Goal: Task Accomplishment & Management: Use online tool/utility

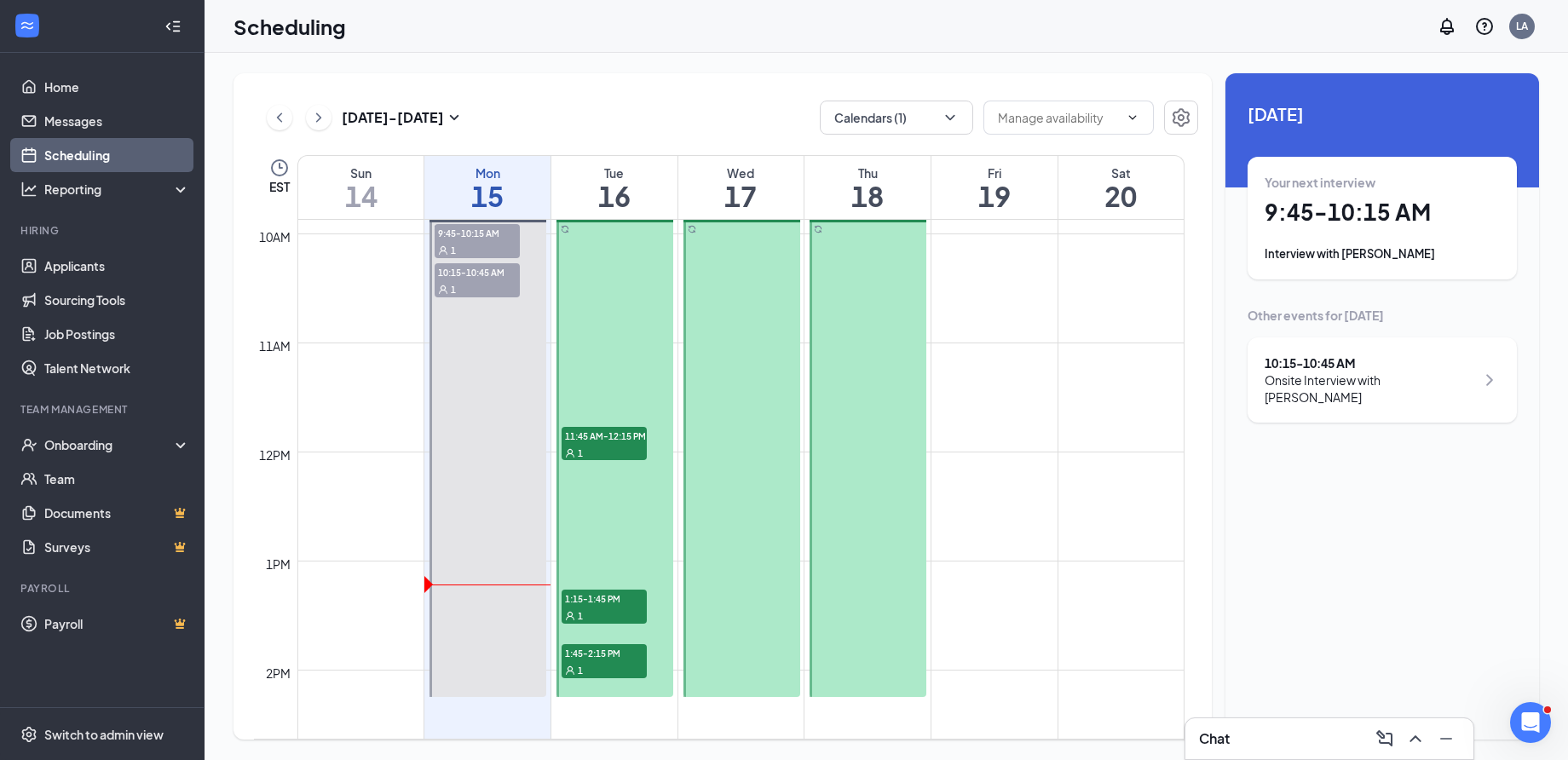
scroll to position [1243, 0]
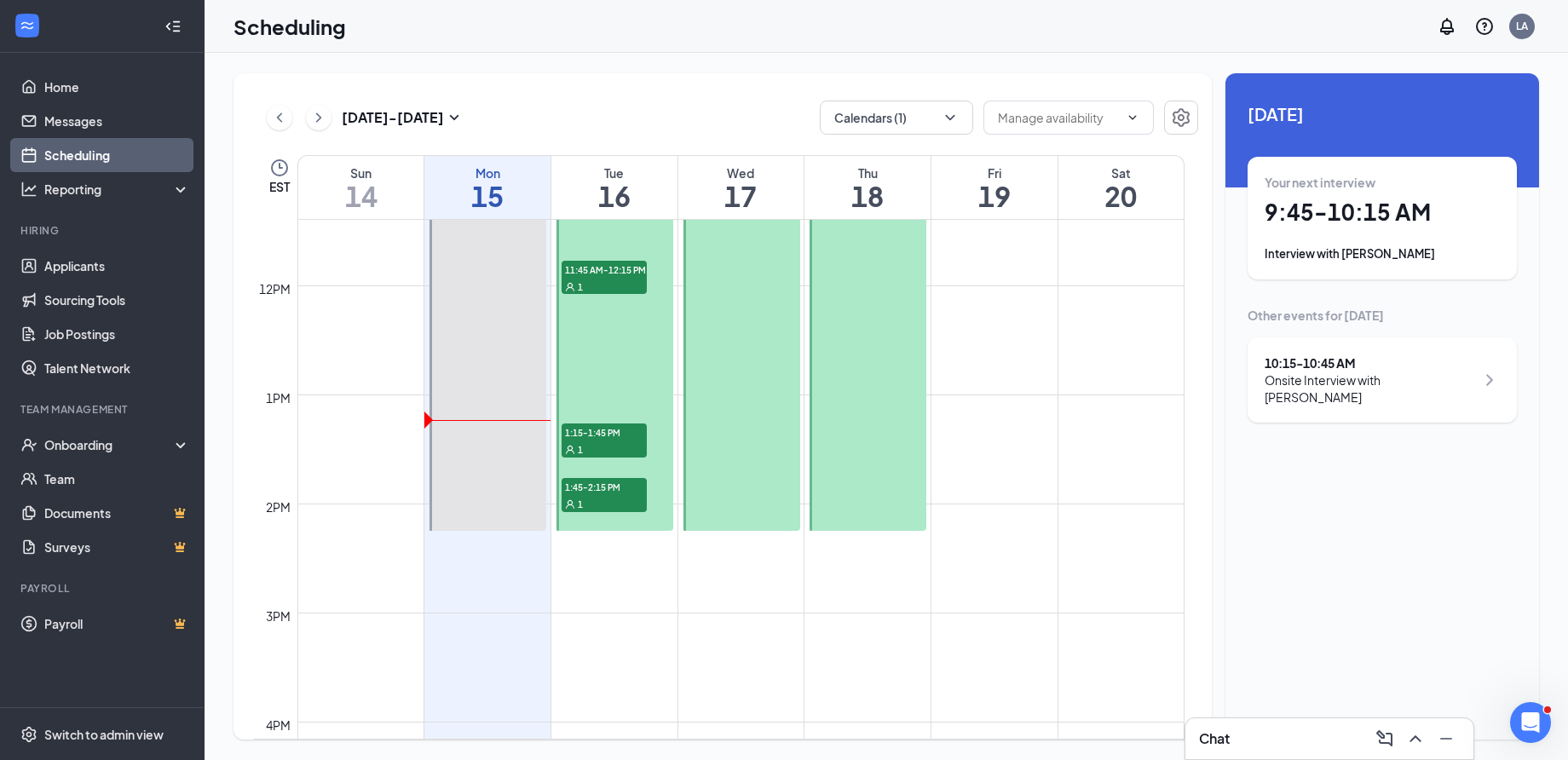
click at [617, 508] on div "1" at bounding box center [604, 504] width 85 height 17
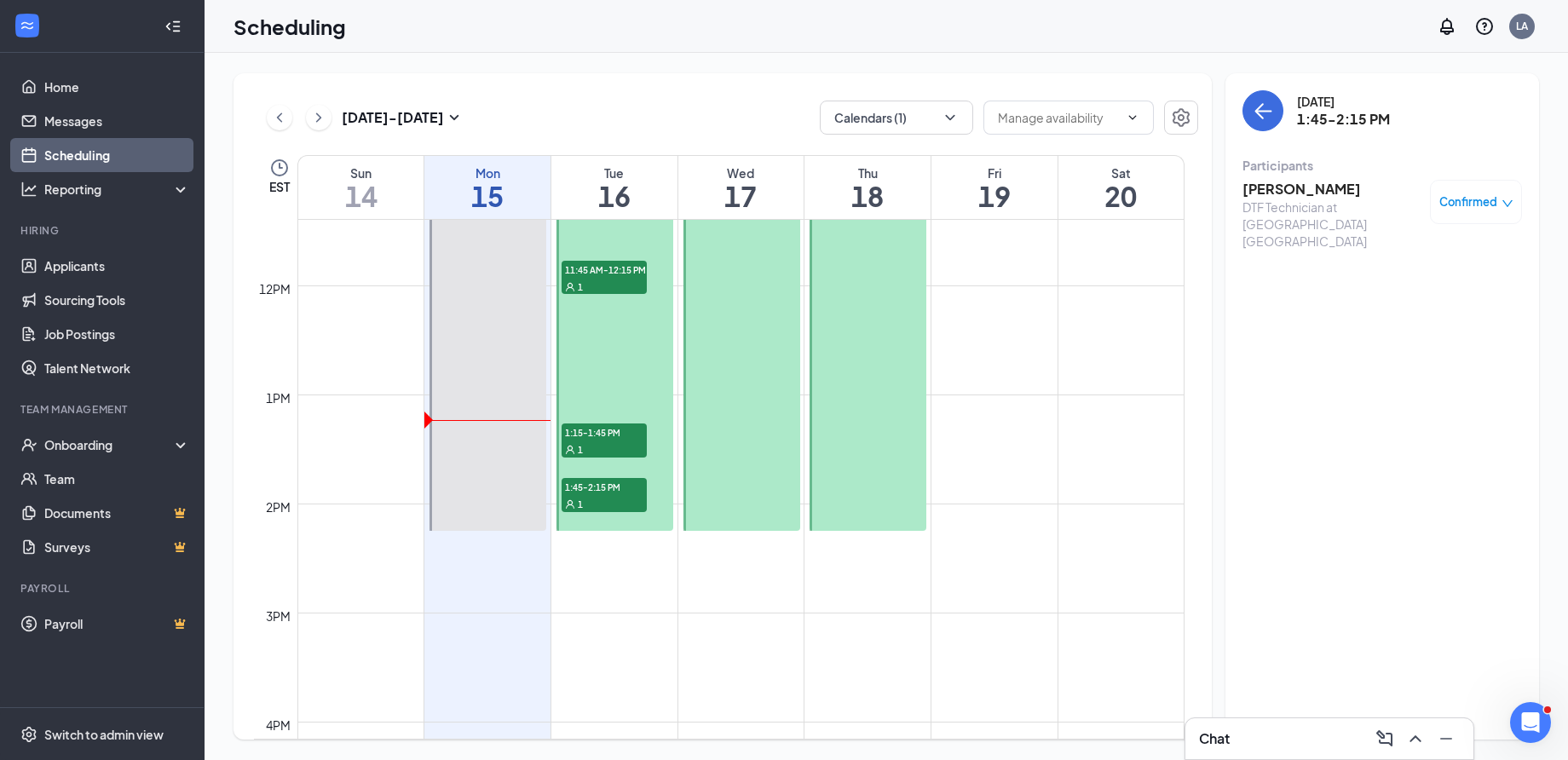
click at [587, 427] on span "1:15-1:45 PM" at bounding box center [604, 432] width 85 height 17
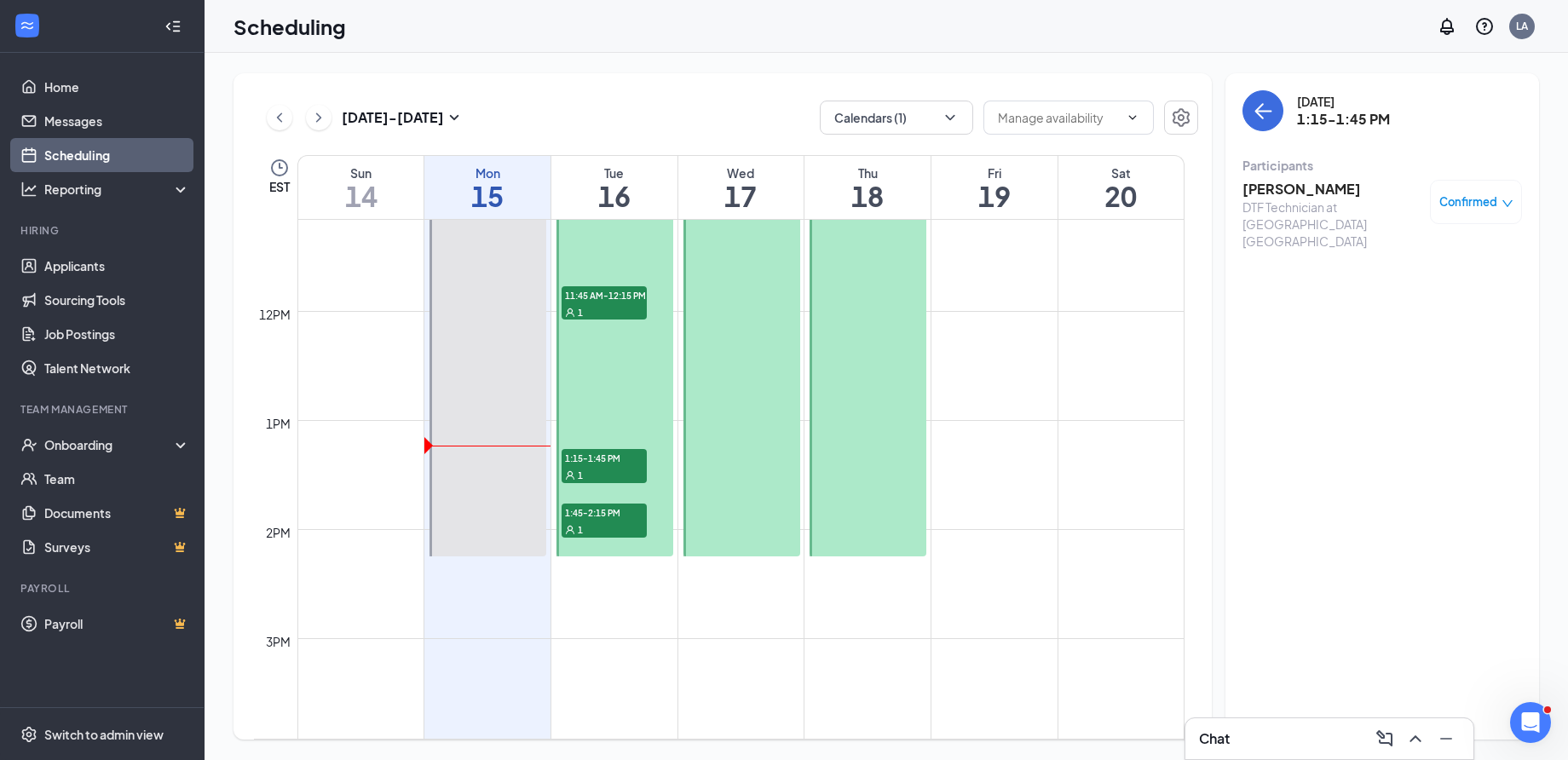
scroll to position [1214, 0]
click at [609, 298] on span "11:45 AM-12:15 PM" at bounding box center [604, 299] width 85 height 17
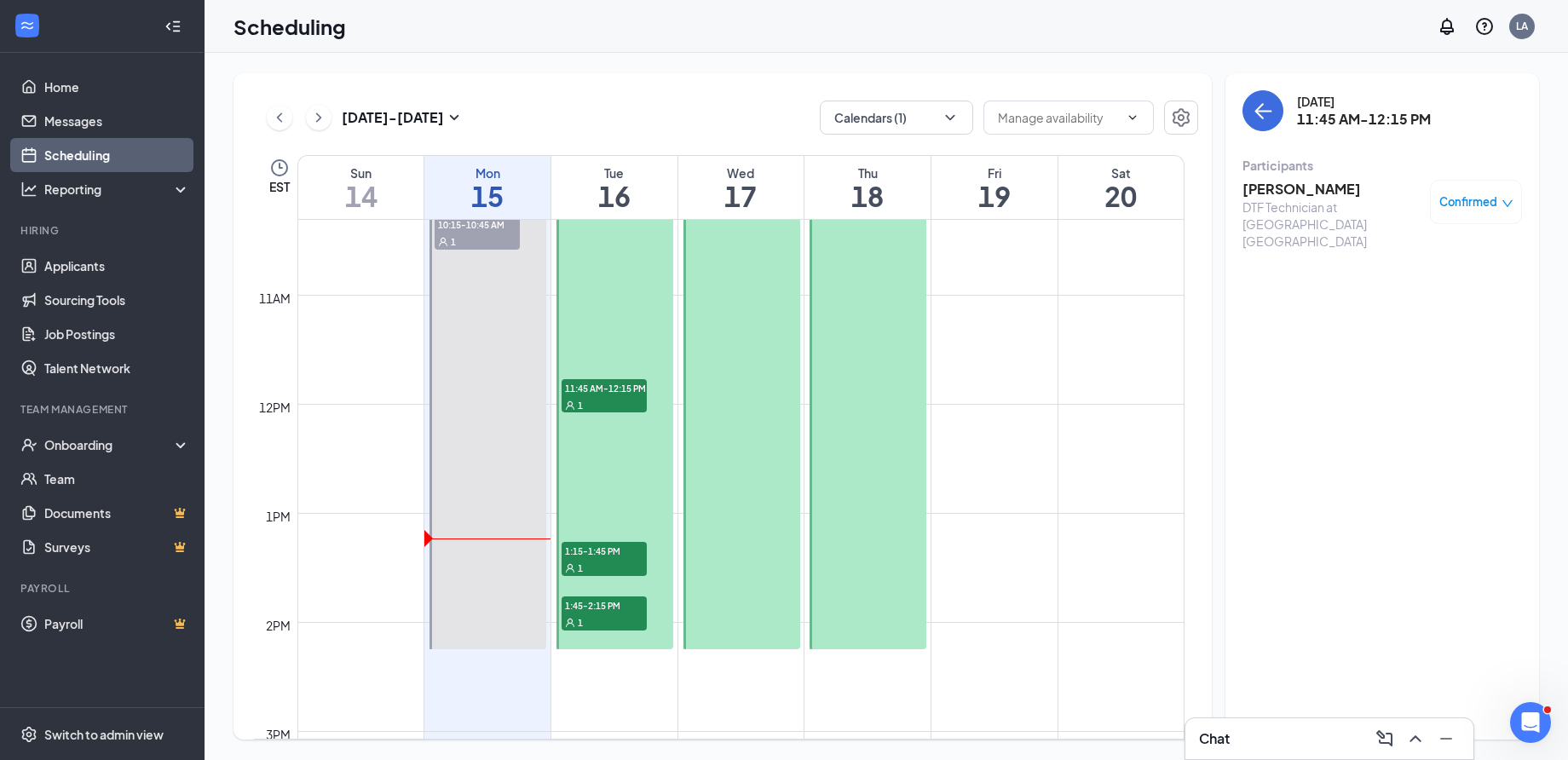
scroll to position [1128, 0]
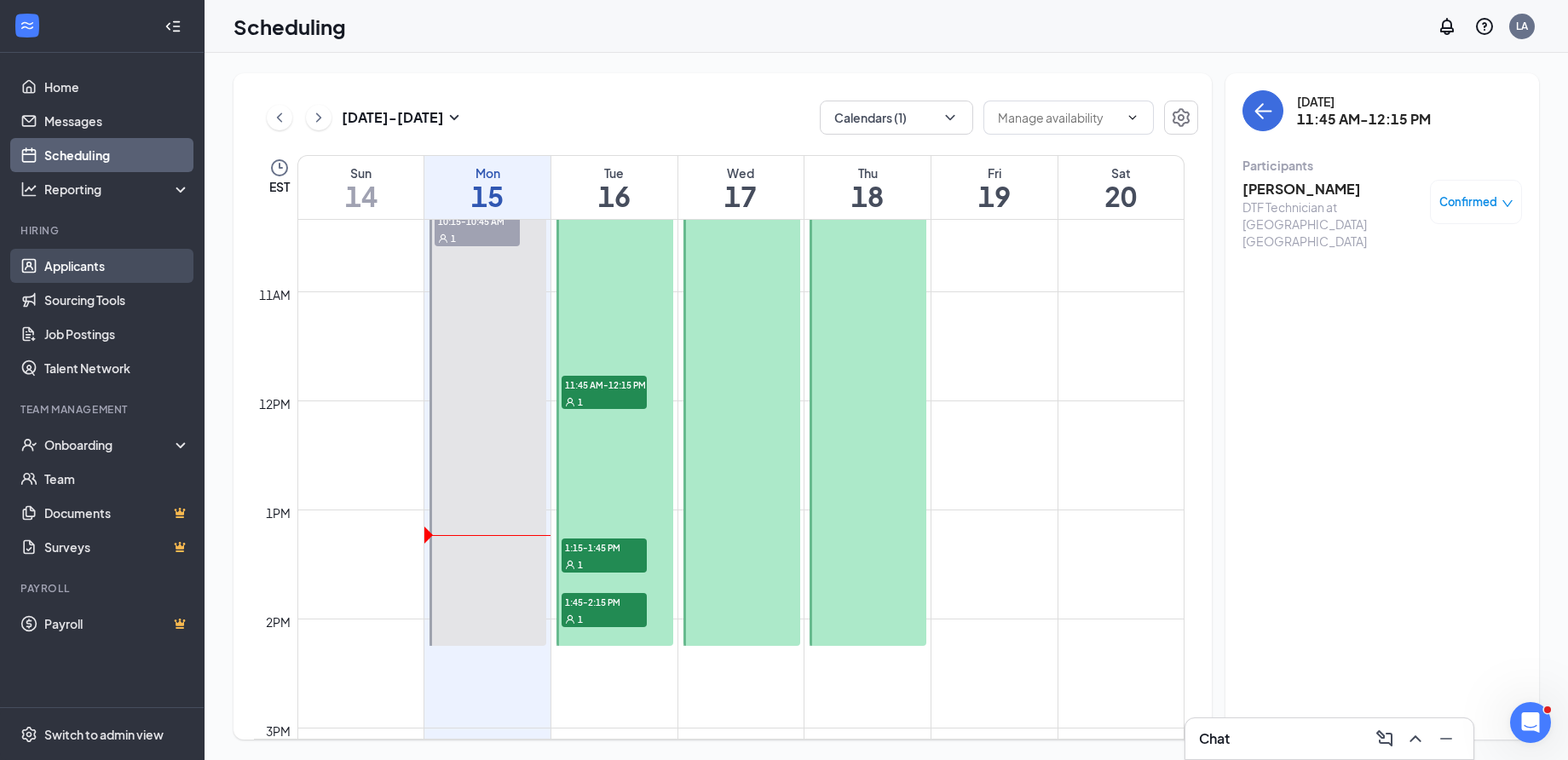
click at [84, 273] on link "Applicants" at bounding box center [116, 266] width 146 height 34
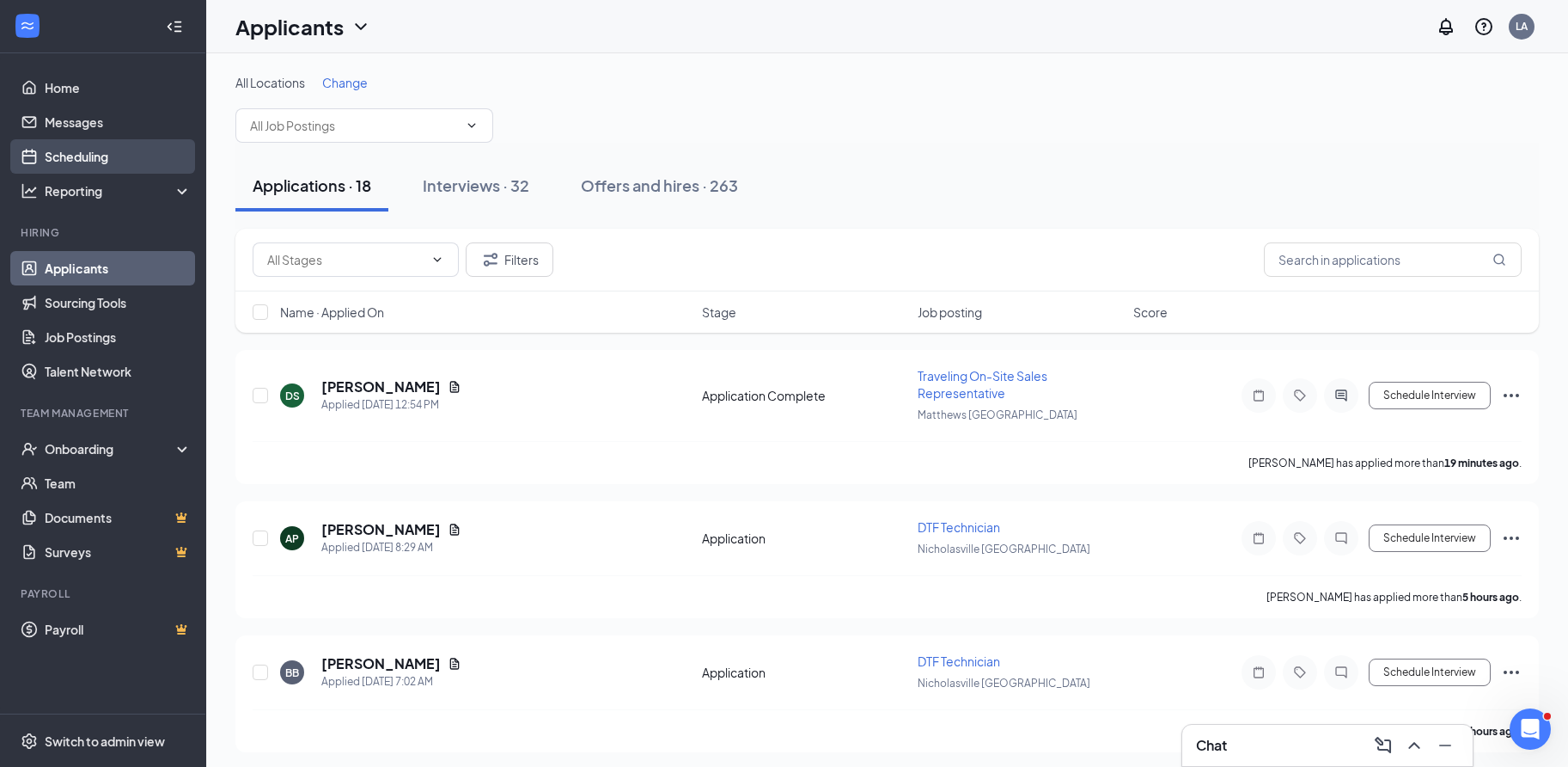
click at [86, 157] on link "Scheduling" at bounding box center [117, 156] width 147 height 35
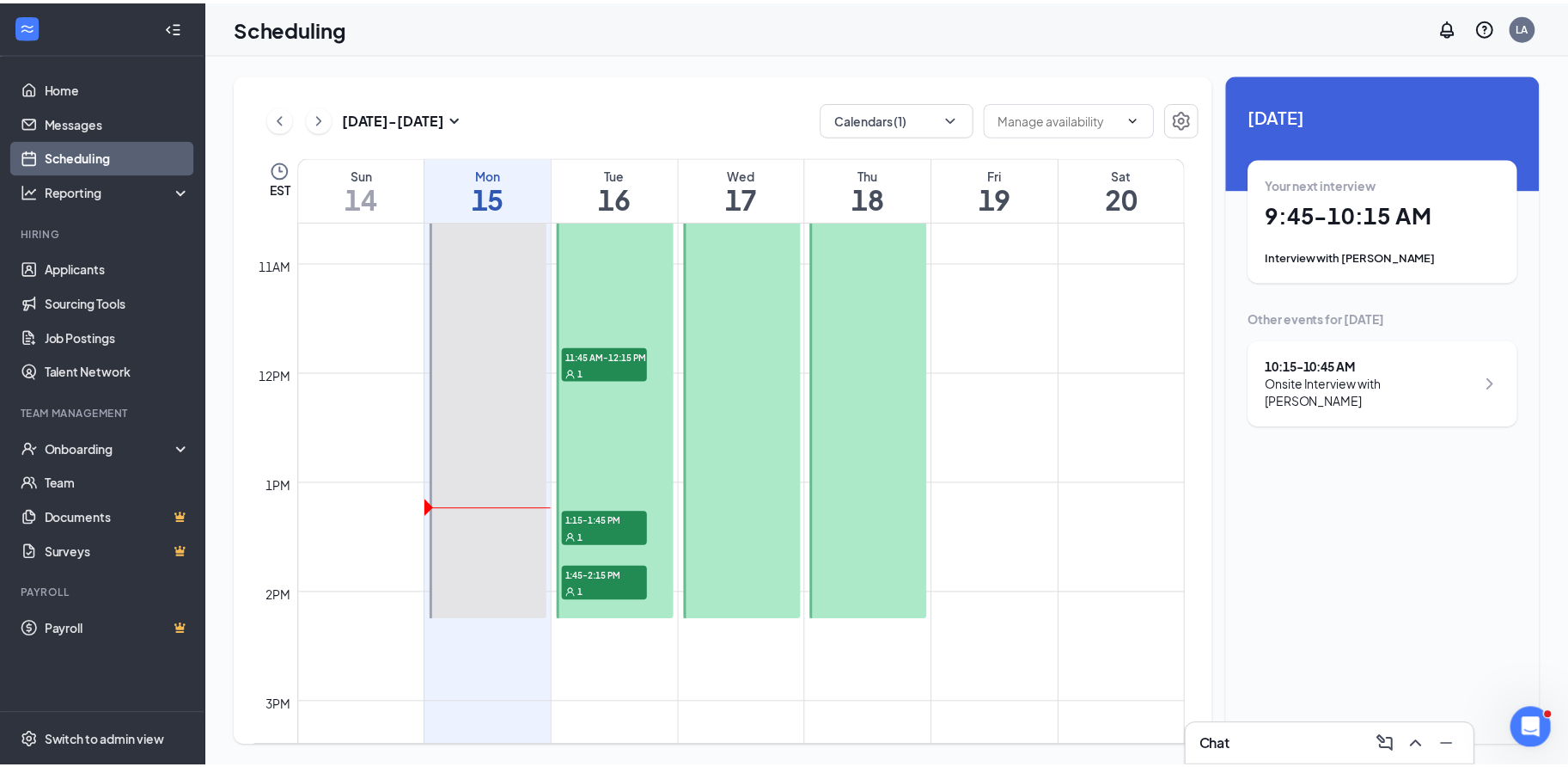
scroll to position [1116, 0]
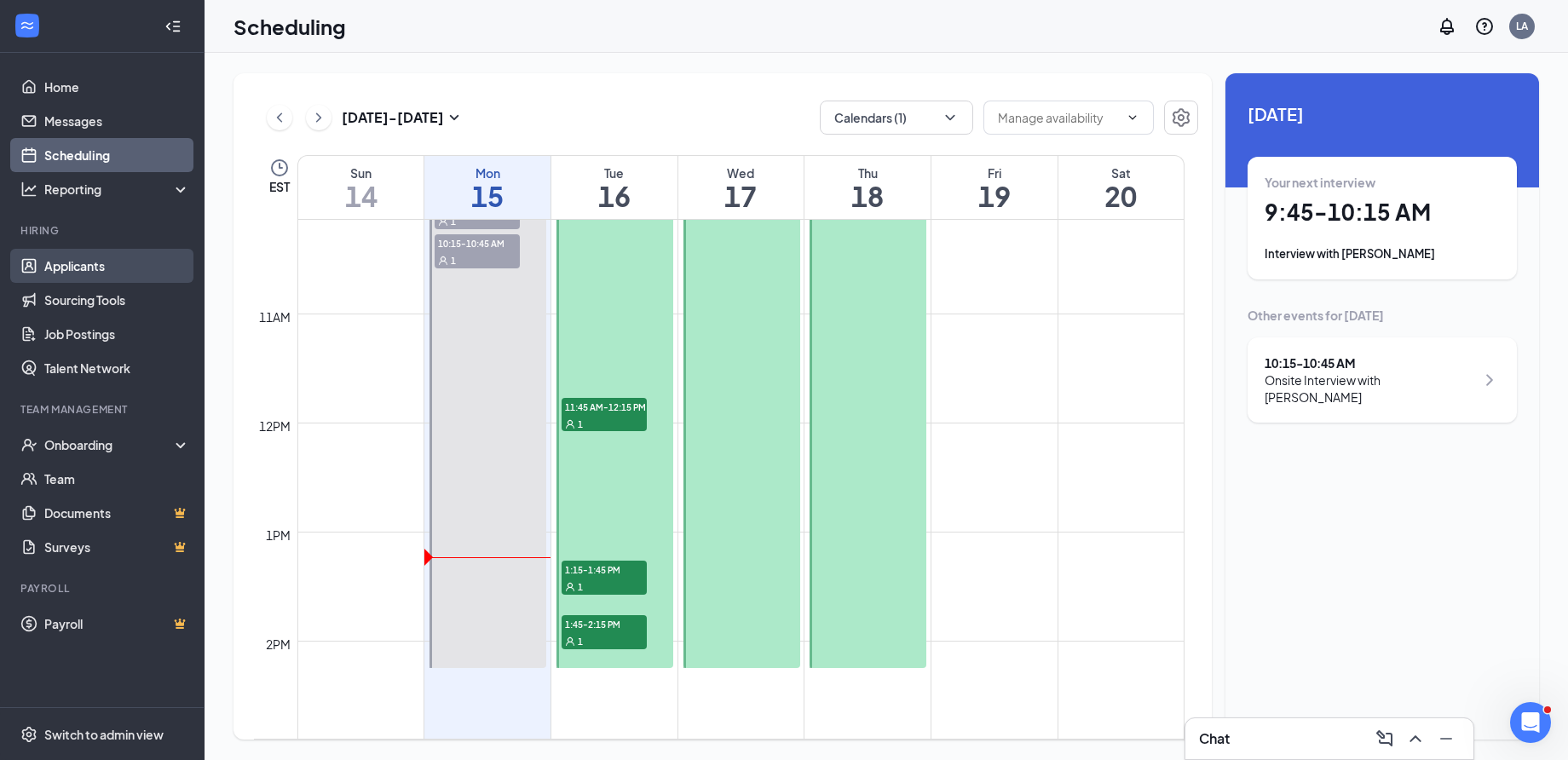
click at [97, 267] on link "Applicants" at bounding box center [116, 266] width 146 height 34
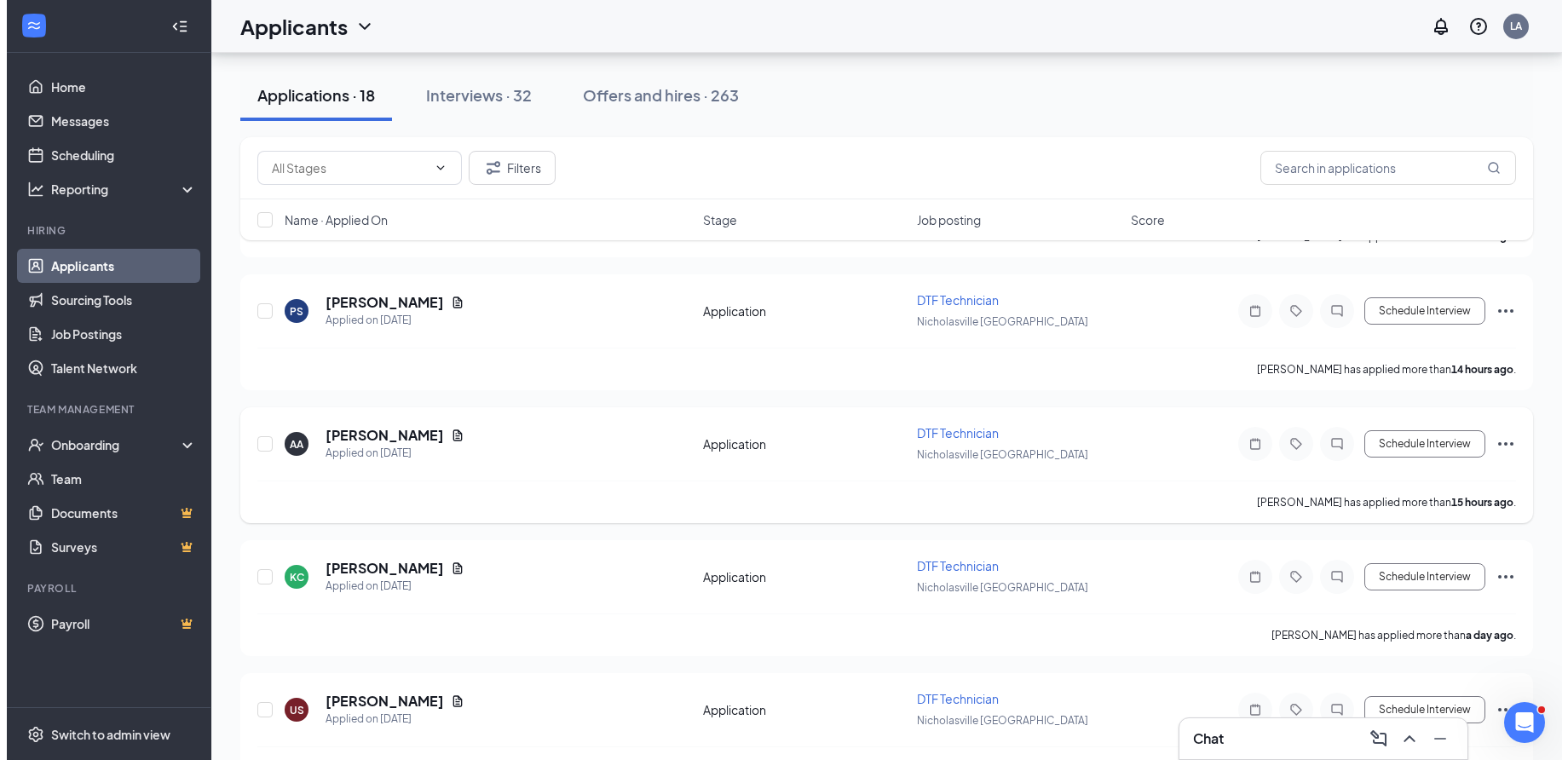
scroll to position [710, 0]
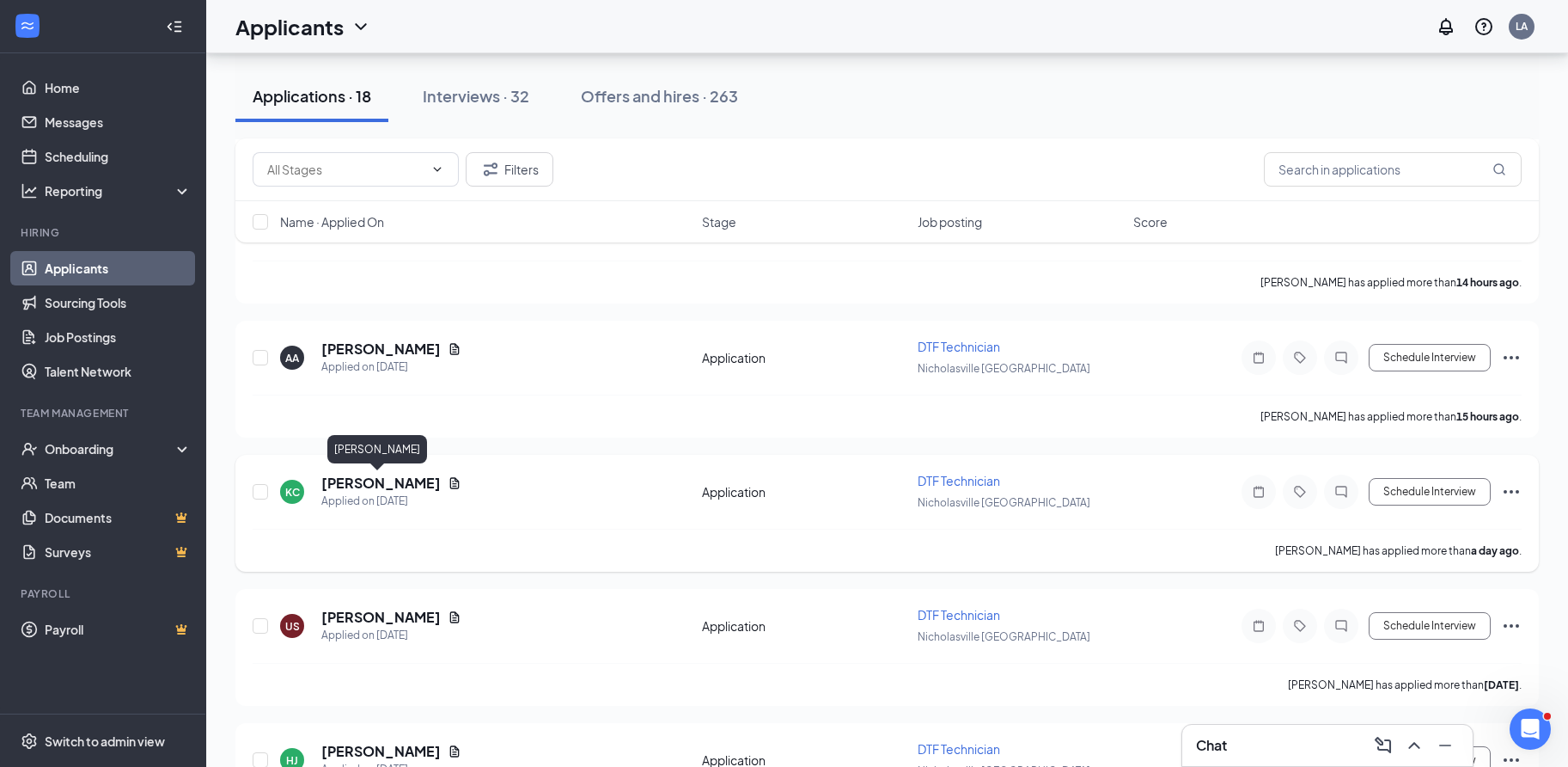
click at [351, 488] on h5 "[PERSON_NAME]" at bounding box center [381, 483] width 120 height 19
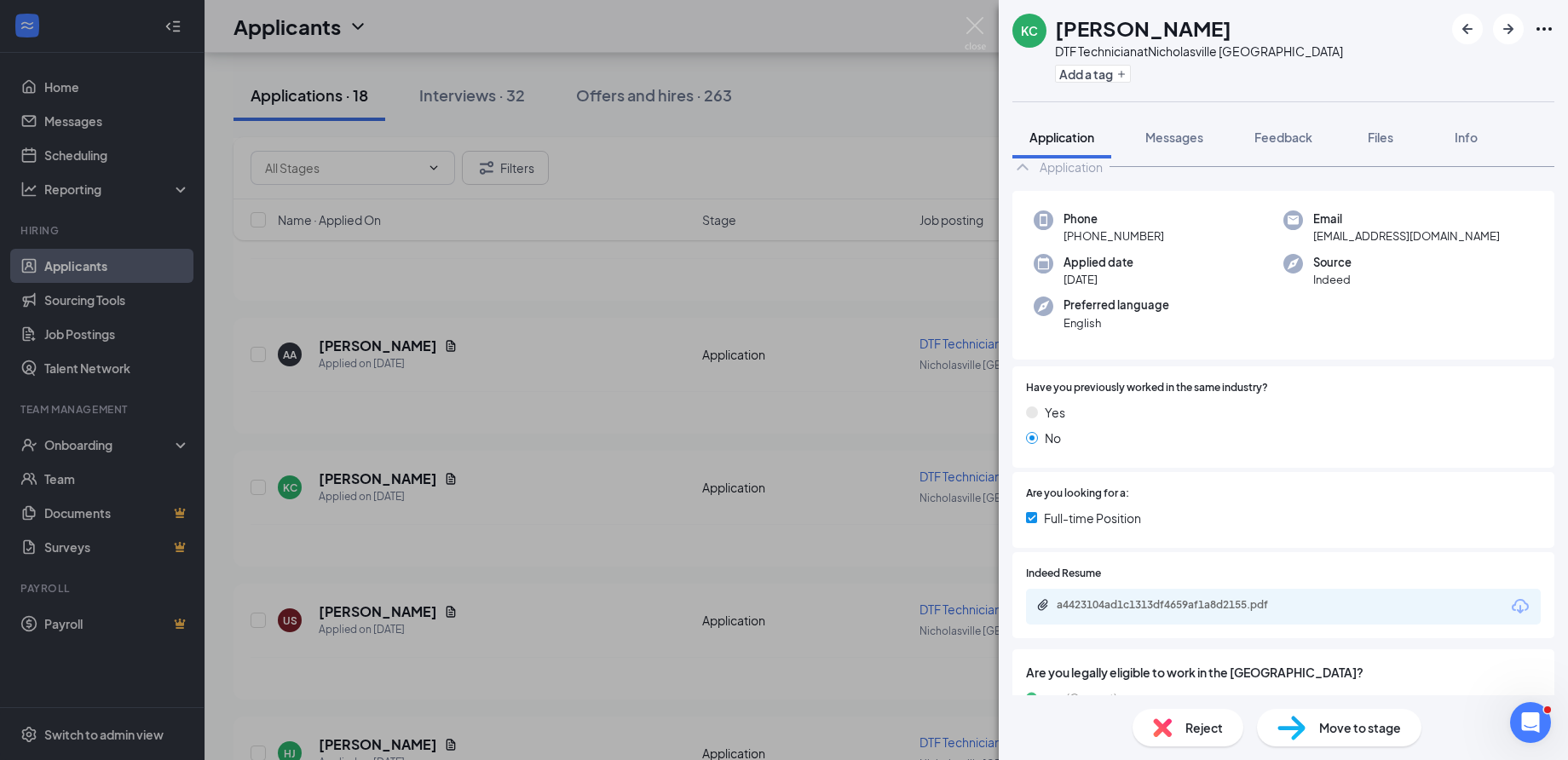
scroll to position [105, 0]
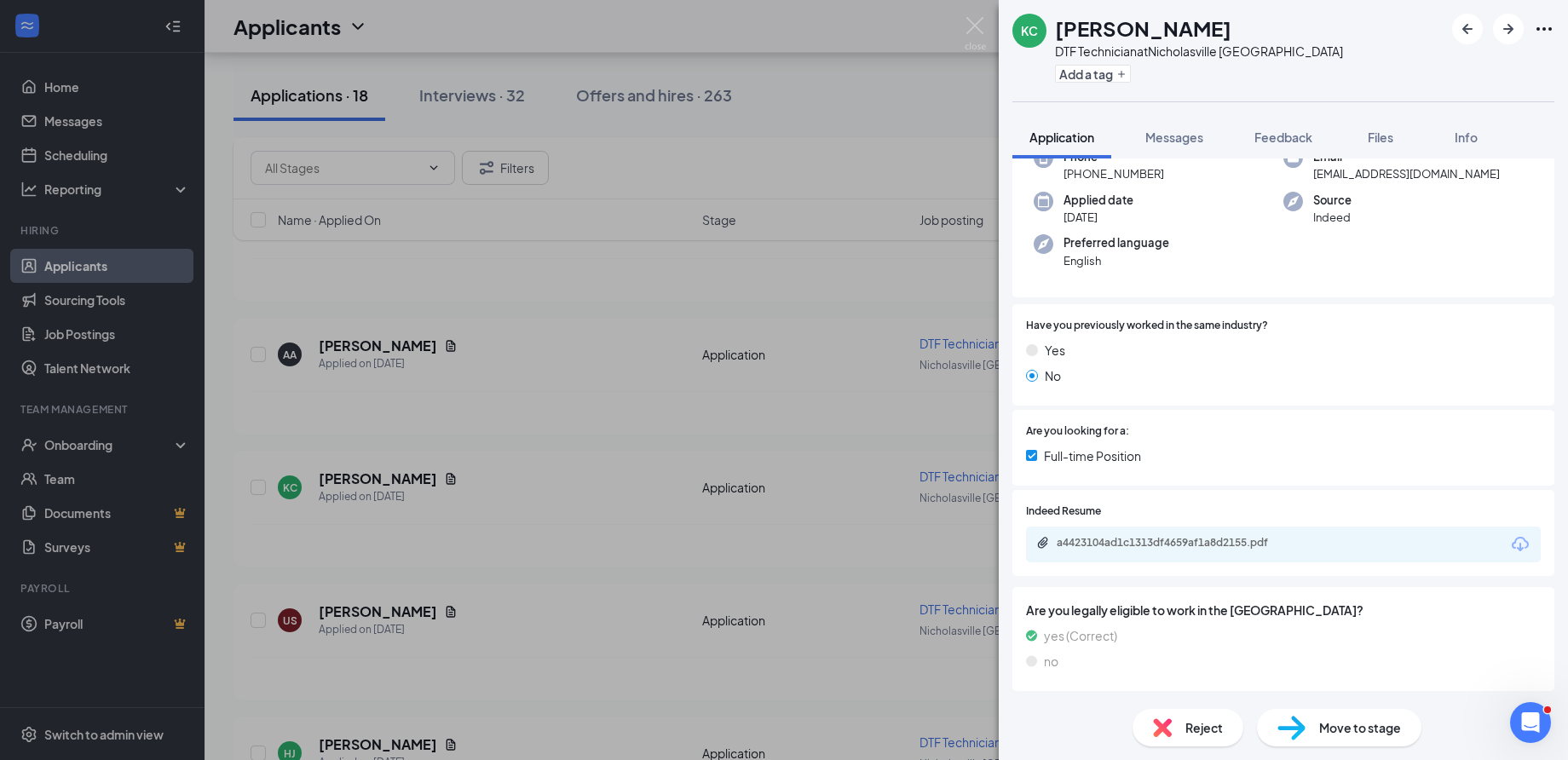
click at [1333, 715] on div "Move to stage" at bounding box center [1339, 727] width 164 height 38
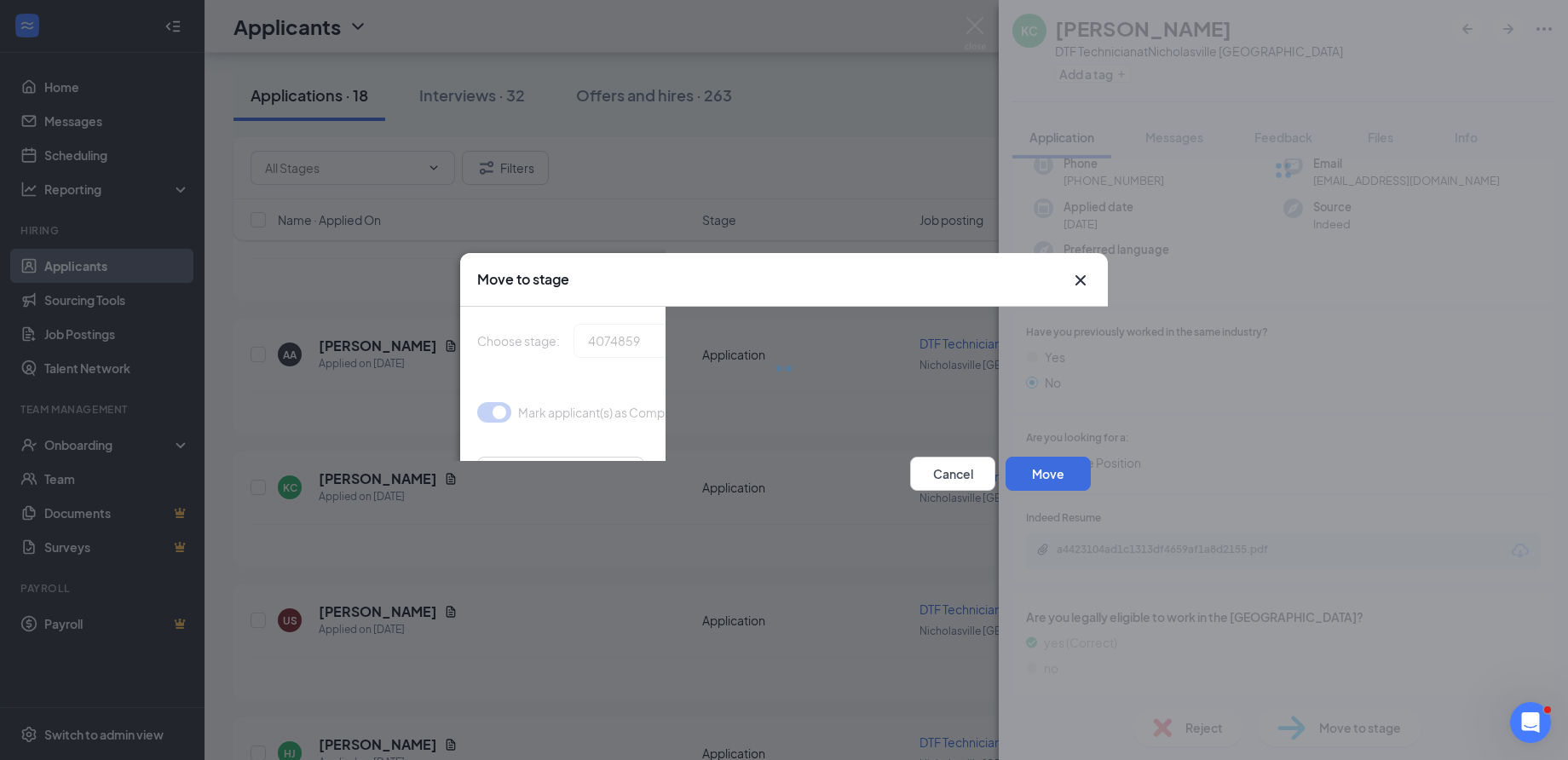
type input "Onsite Interview (next stage)"
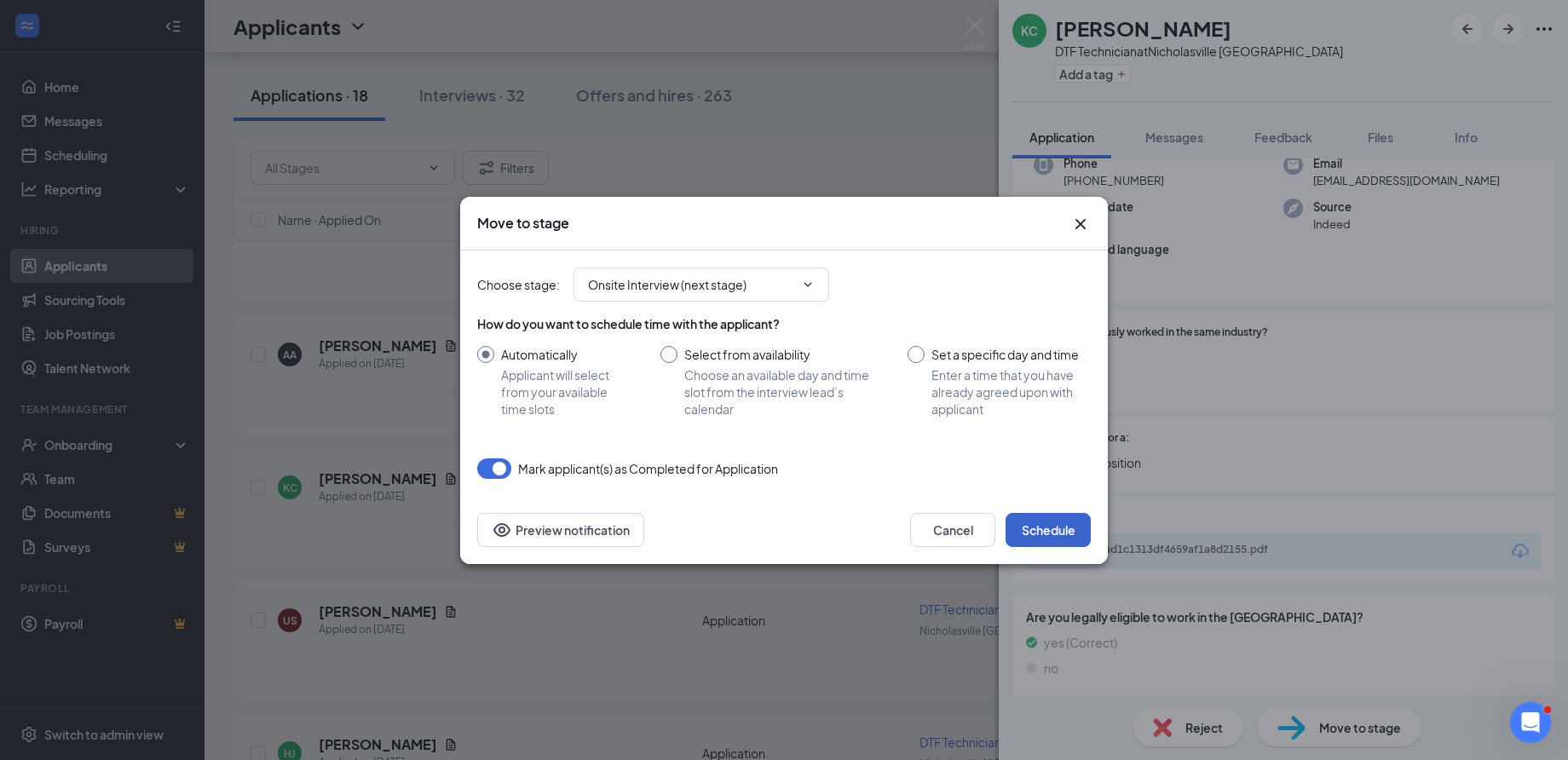
click at [1062, 529] on button "Schedule" at bounding box center [1048, 530] width 85 height 34
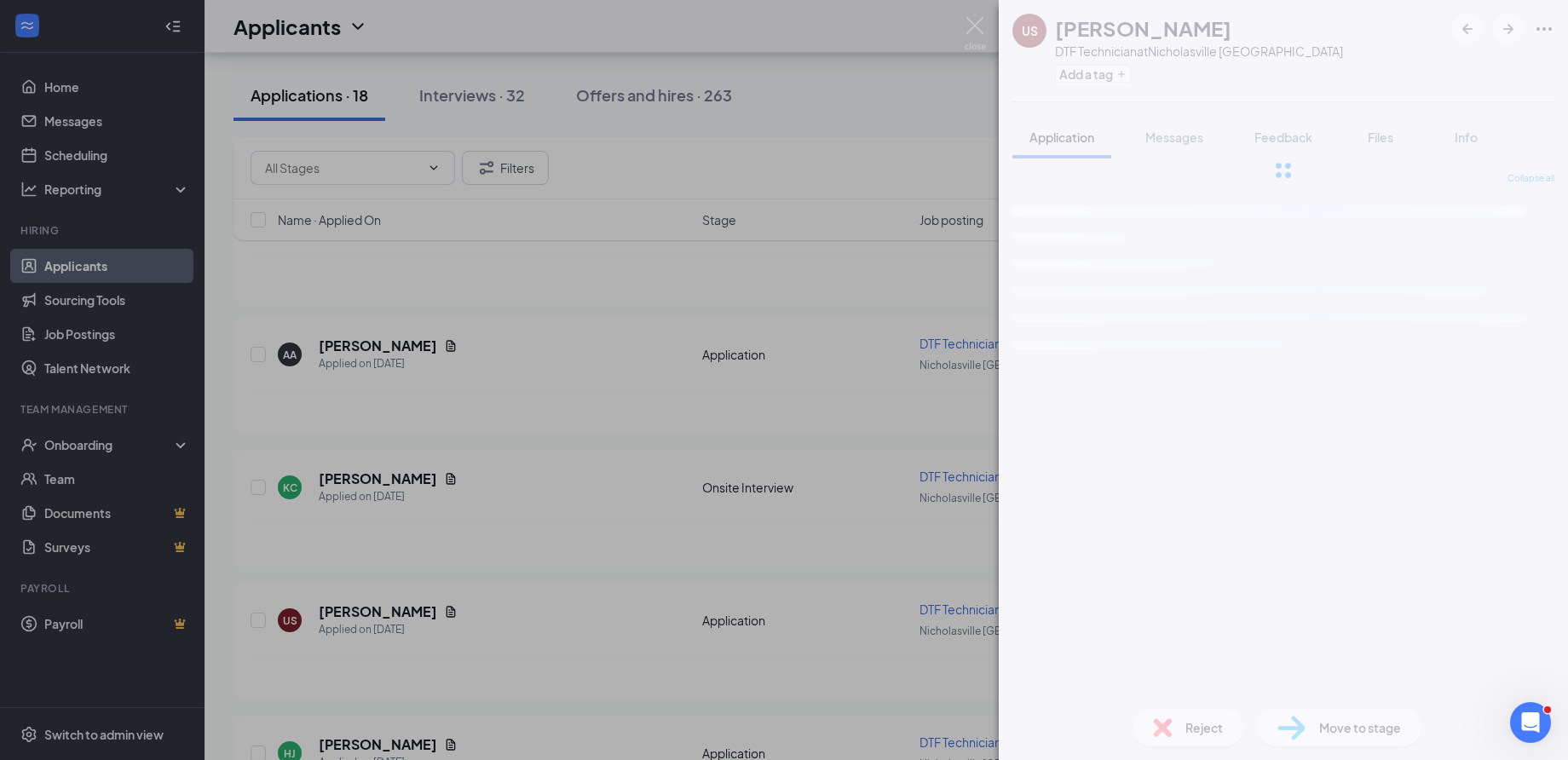
click at [481, 428] on div "US [PERSON_NAME] DTF Technician at [GEOGRAPHIC_DATA] [GEOGRAPHIC_DATA] Add a ta…" at bounding box center [784, 380] width 1568 height 760
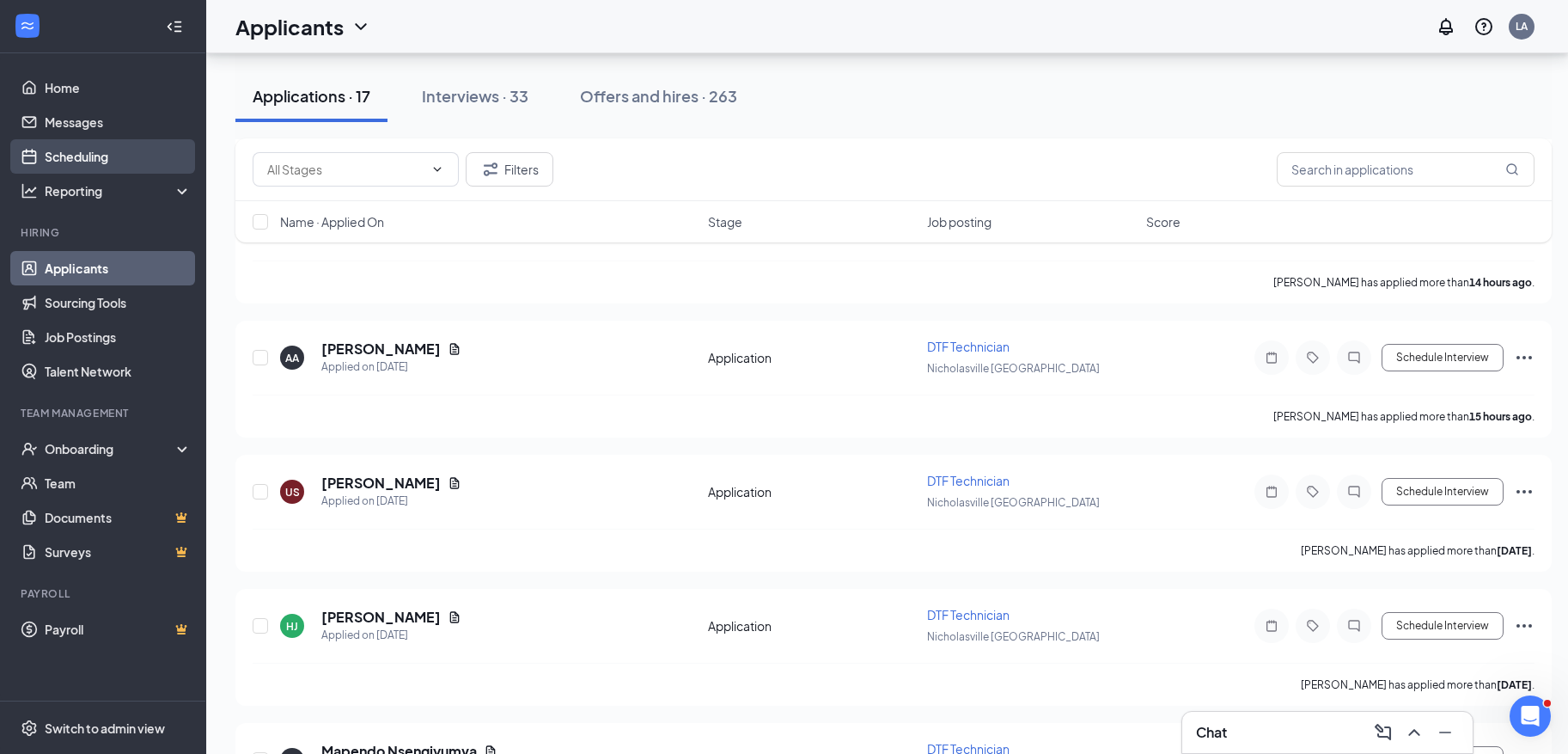
click at [137, 156] on link "Scheduling" at bounding box center [117, 156] width 147 height 35
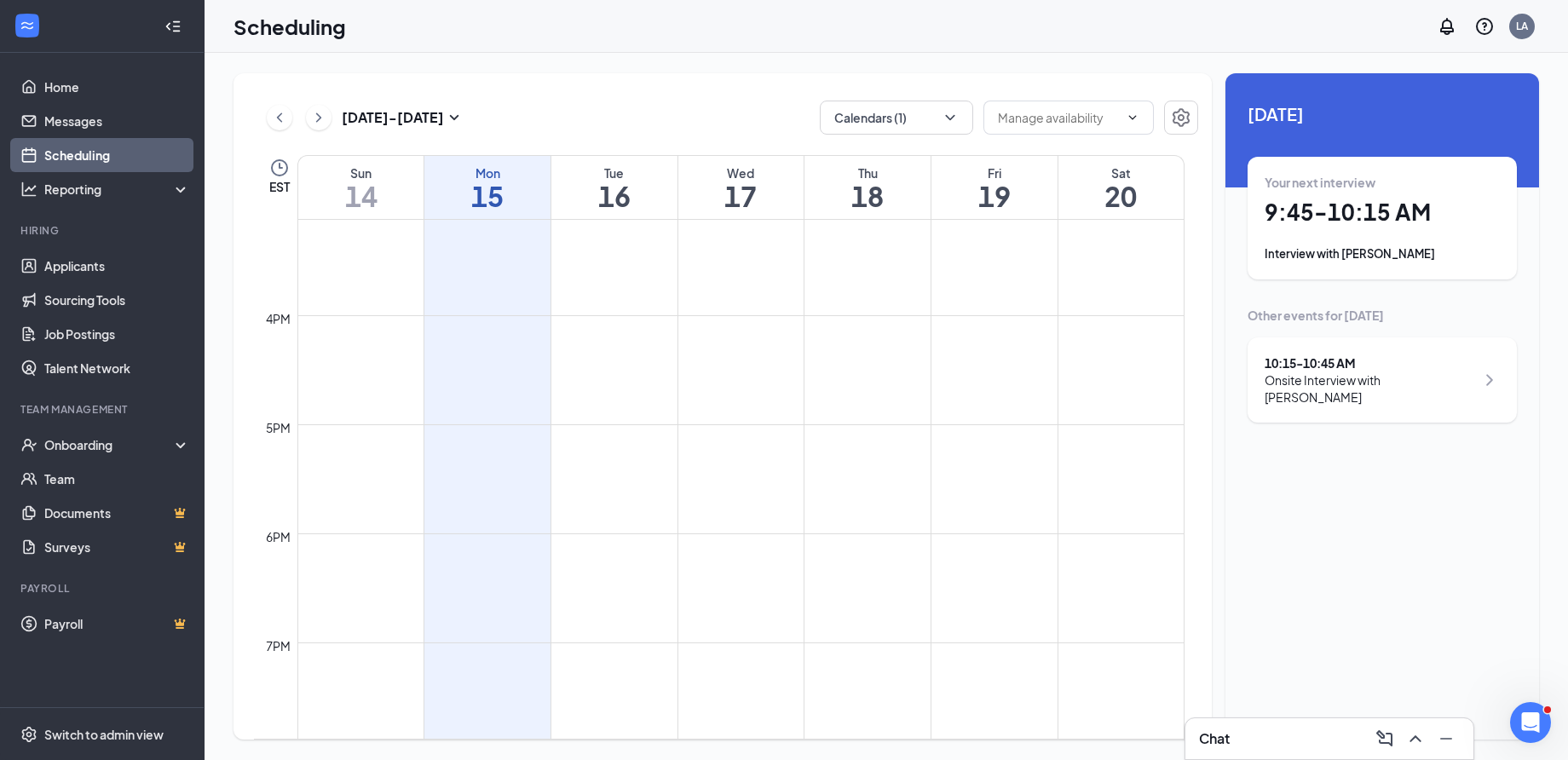
scroll to position [843, 0]
